Goal: Transaction & Acquisition: Subscribe to service/newsletter

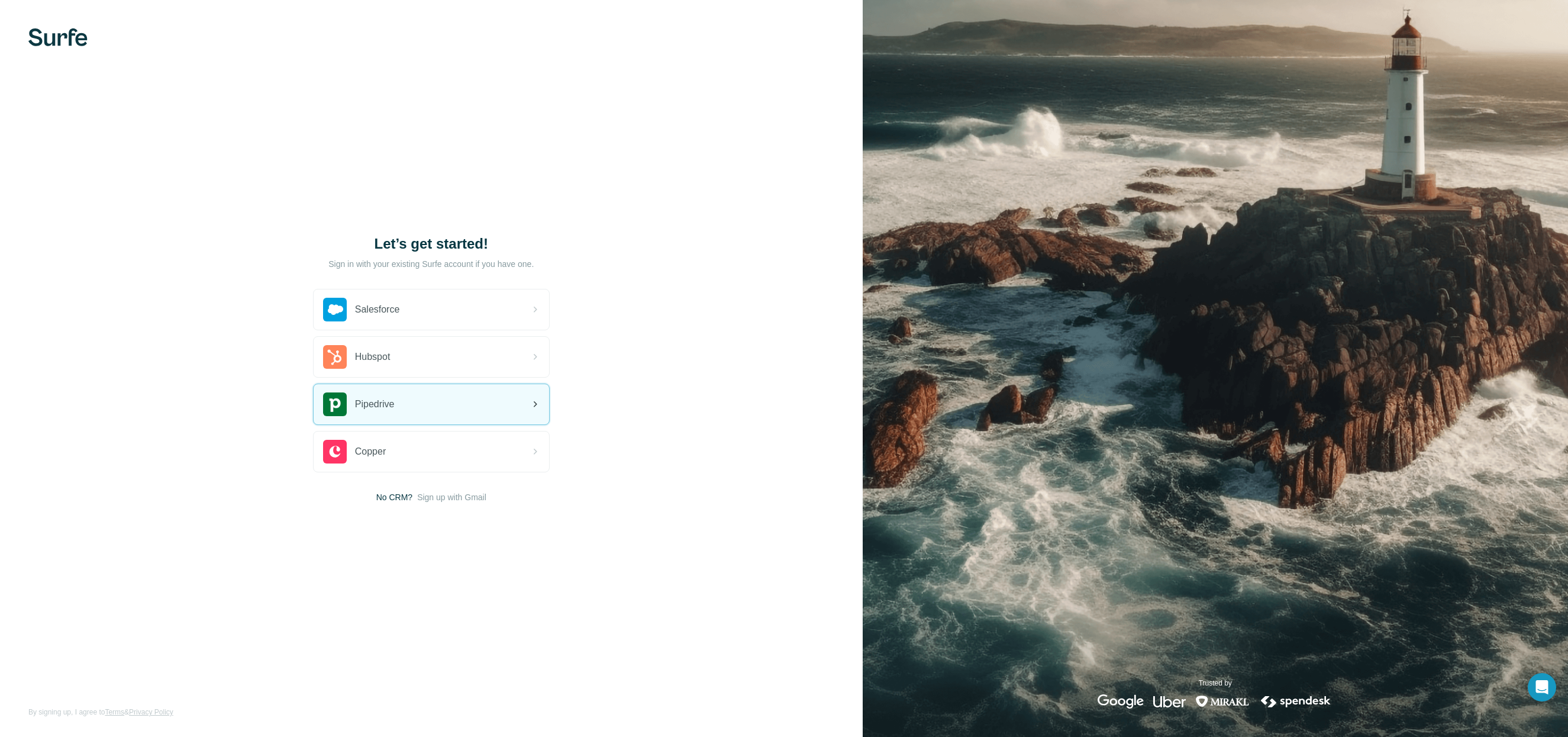
click at [342, 405] on img at bounding box center [335, 404] width 23 height 23
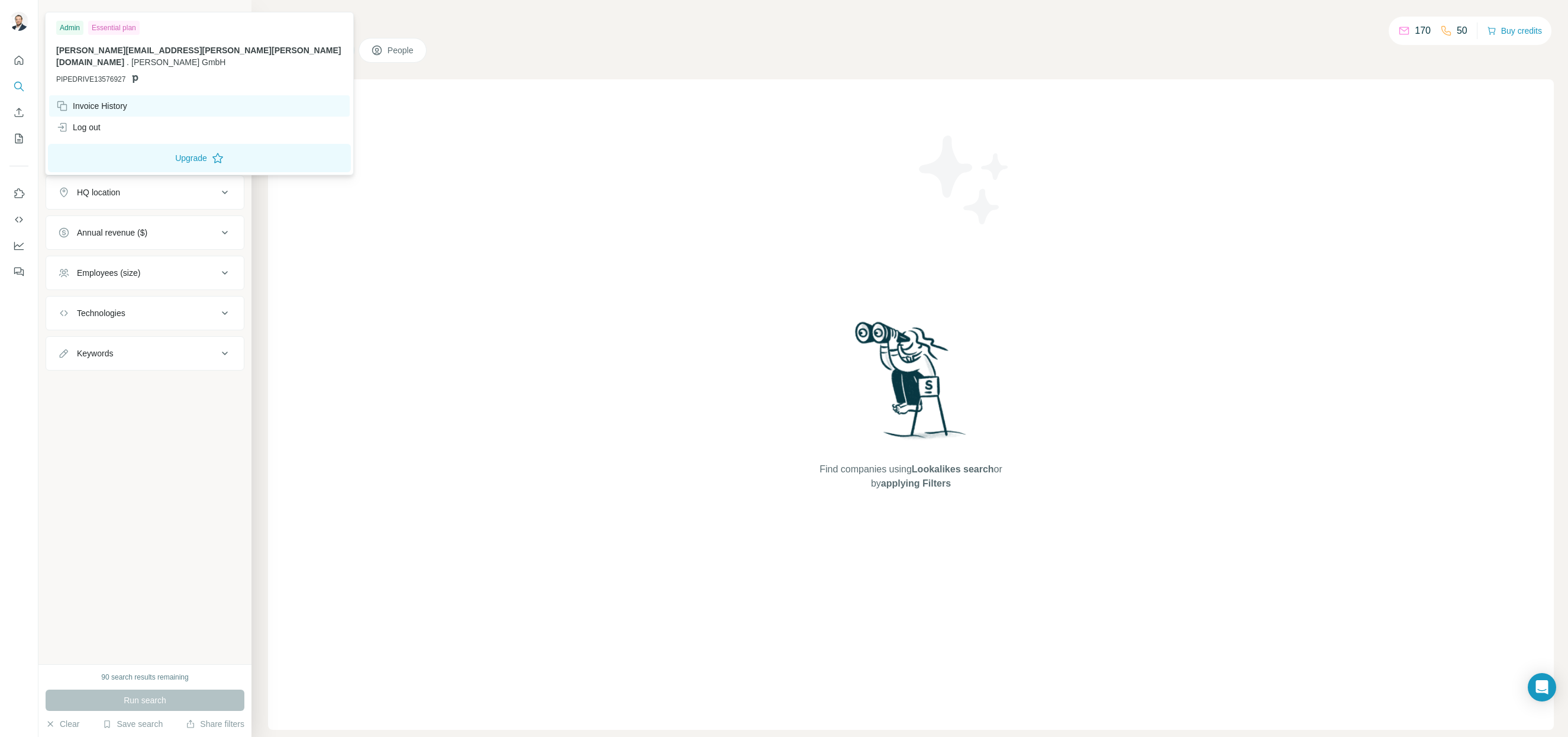
click at [118, 100] on div "Invoice History" at bounding box center [91, 106] width 71 height 12
click at [125, 100] on div "Invoice History" at bounding box center [91, 106] width 71 height 12
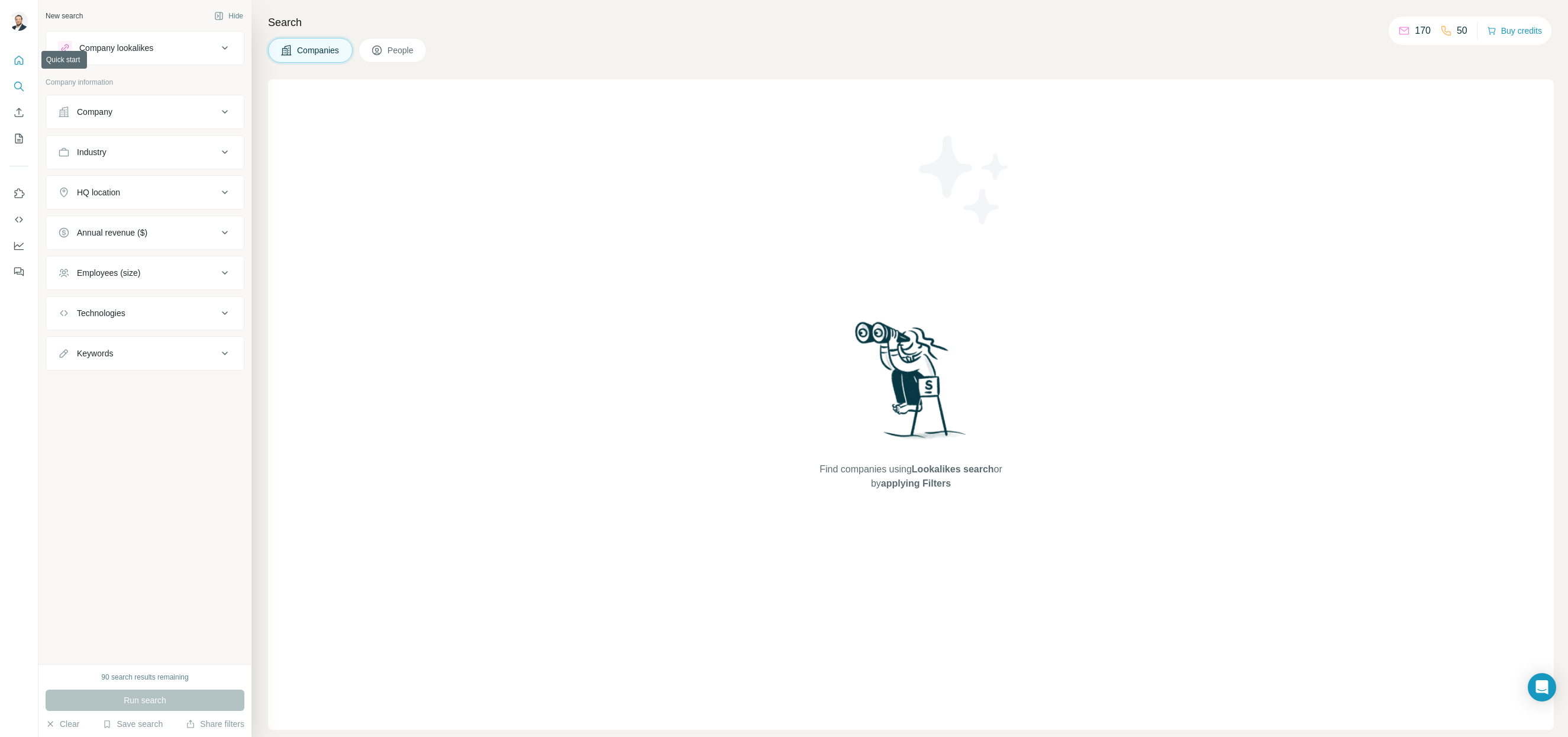
click at [24, 60] on icon "Quick start" at bounding box center [19, 60] width 12 height 12
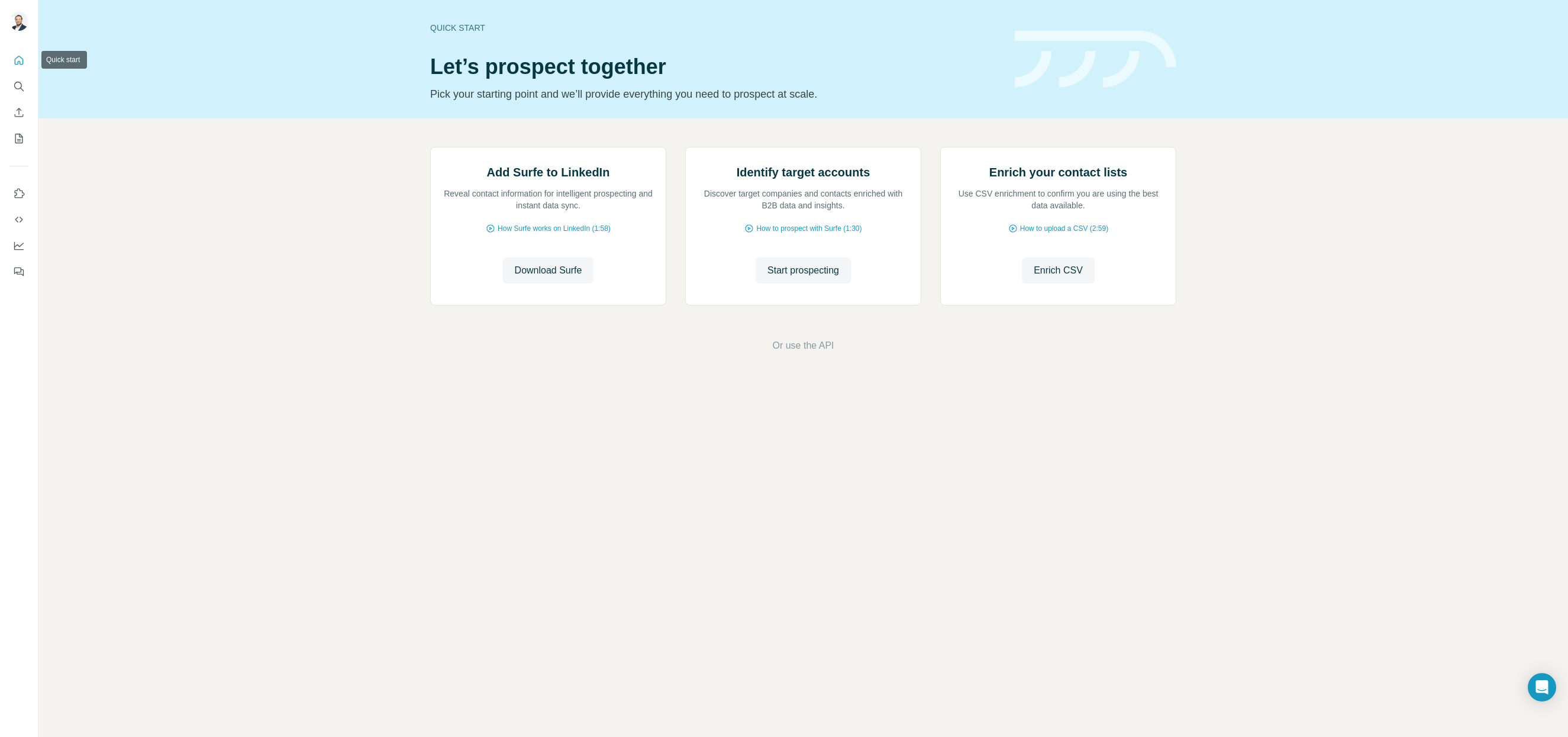
click at [21, 60] on icon "Quick start" at bounding box center [19, 60] width 12 height 12
click at [16, 82] on icon "Search" at bounding box center [19, 86] width 12 height 12
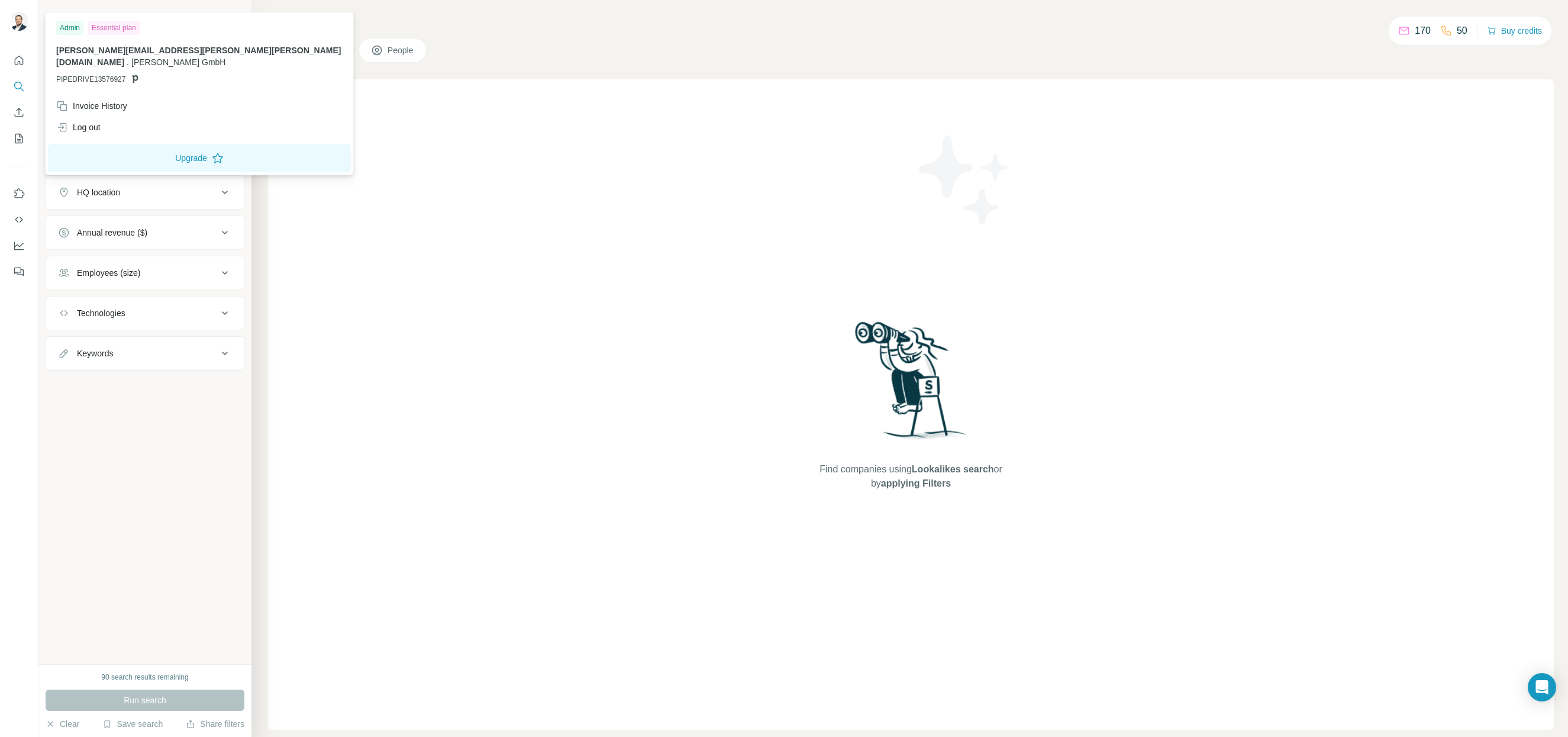
click at [21, 26] on img at bounding box center [19, 21] width 19 height 19
click at [123, 147] on button "Upgrade" at bounding box center [199, 158] width 303 height 29
